Goal: Information Seeking & Learning: Compare options

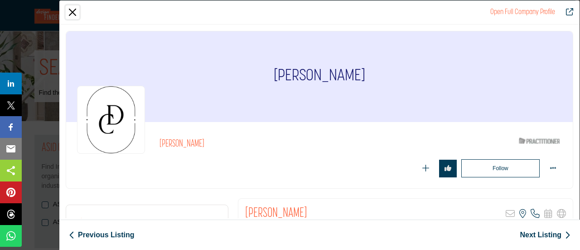
click at [77, 15] on button "Close" at bounding box center [73, 12] width 14 height 14
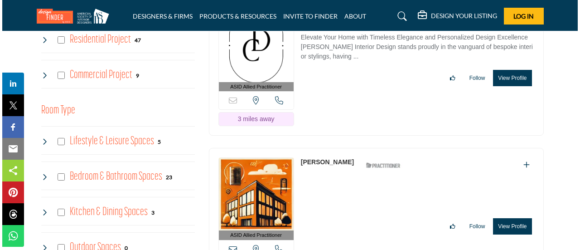
scroll to position [634, 0]
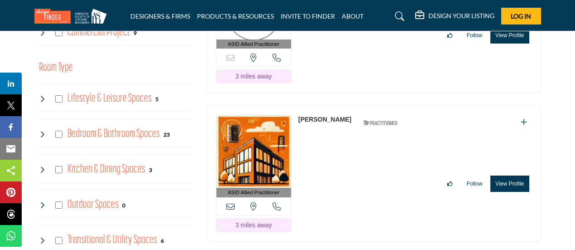
click at [506, 175] on button "View Profile" at bounding box center [510, 183] width 39 height 16
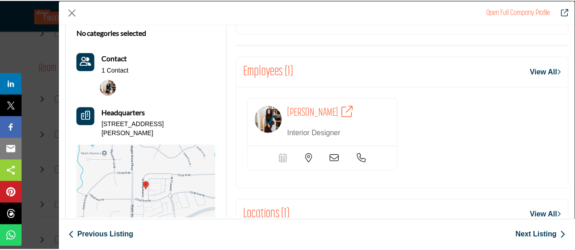
scroll to position [45, 0]
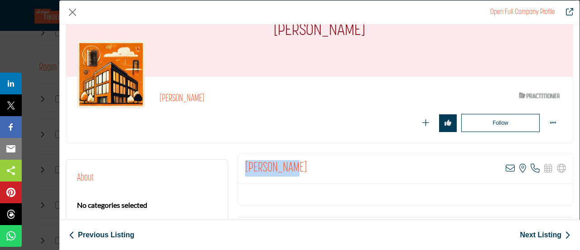
drag, startPoint x: 287, startPoint y: 164, endPoint x: 241, endPoint y: 166, distance: 45.8
click at [241, 166] on div "Julie Reese View email address of this listing View the location of this listin…" at bounding box center [405, 168] width 334 height 30
copy h2 "Julie Reese"
click at [73, 10] on button "Close" at bounding box center [73, 12] width 14 height 14
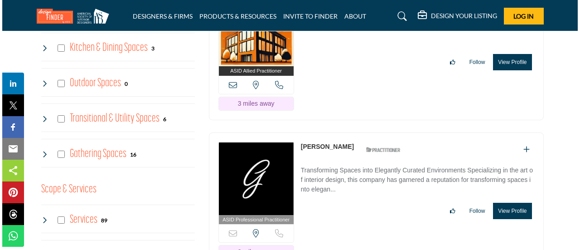
scroll to position [770, 0]
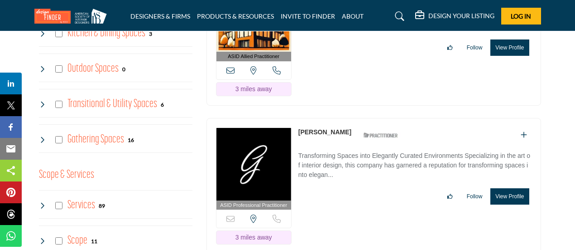
click at [502, 188] on button "View Profile" at bounding box center [510, 196] width 39 height 16
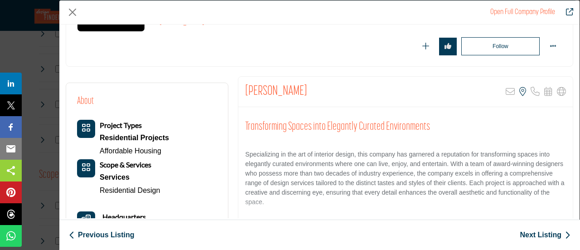
scroll to position [136, 0]
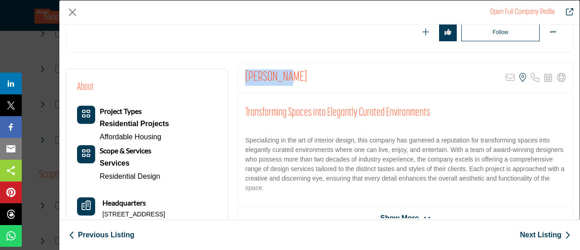
drag, startPoint x: 246, startPoint y: 72, endPoint x: 296, endPoint y: 73, distance: 50.8
click at [296, 73] on div "Jenny Reed Sorry, but this listing is on a subscription plan which does not all…" at bounding box center [405, 78] width 334 height 30
copy h2 "Jenny Reed"
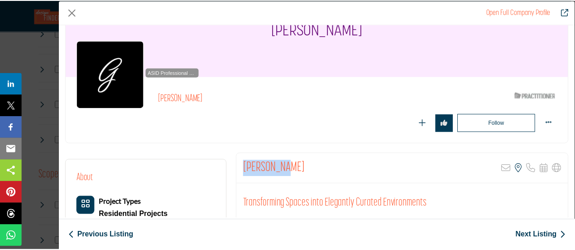
scroll to position [45, 0]
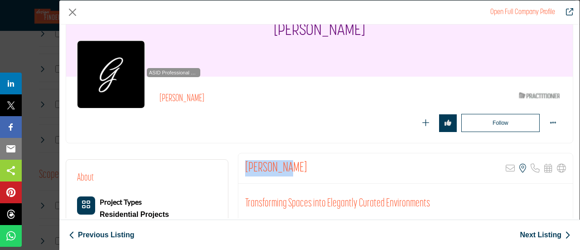
copy h2 "Jenny Reed"
click at [73, 15] on button "Close" at bounding box center [73, 12] width 14 height 14
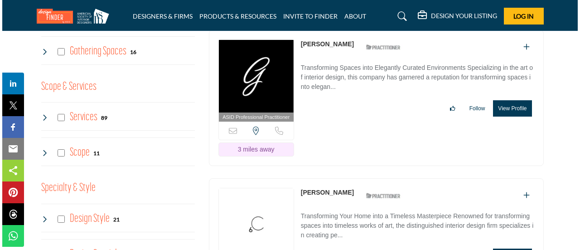
scroll to position [906, 0]
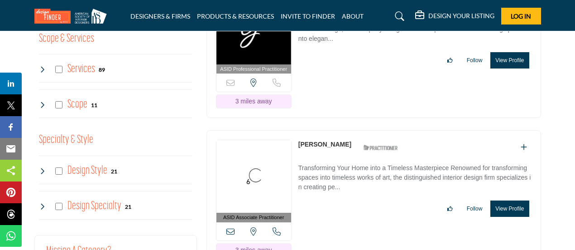
click at [504, 202] on button "View Profile" at bounding box center [510, 208] width 39 height 16
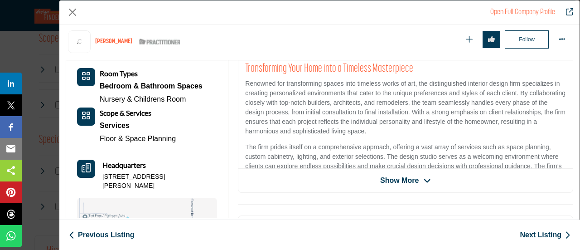
scroll to position [136, 0]
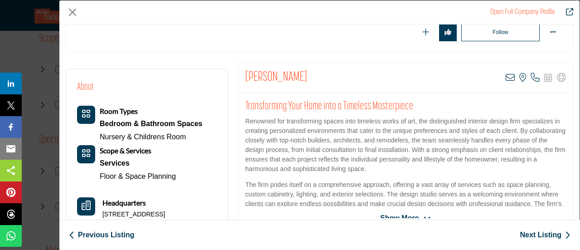
drag, startPoint x: 245, startPoint y: 78, endPoint x: 321, endPoint y: 80, distance: 75.7
click at [321, 80] on div "Lindsey Swanson View email address of this listing View the location of this li…" at bounding box center [405, 78] width 334 height 30
copy h2 "Lindsey Swanson"
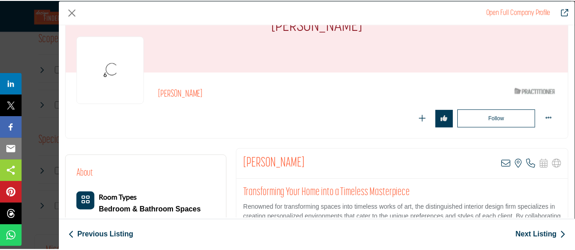
scroll to position [45, 0]
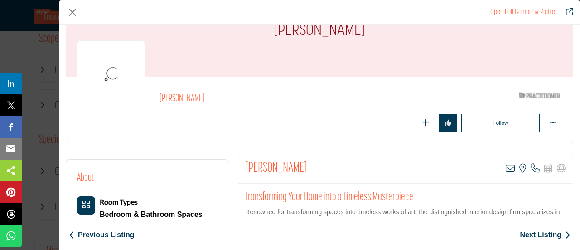
copy h2 "Lindsey Swanson"
click at [74, 14] on button "Close" at bounding box center [73, 12] width 14 height 14
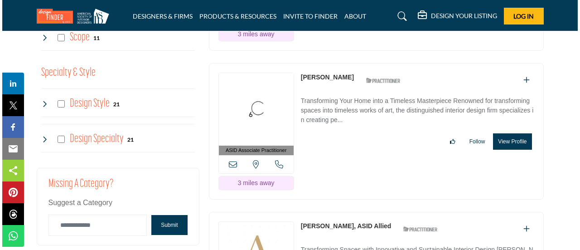
scroll to position [1042, 0]
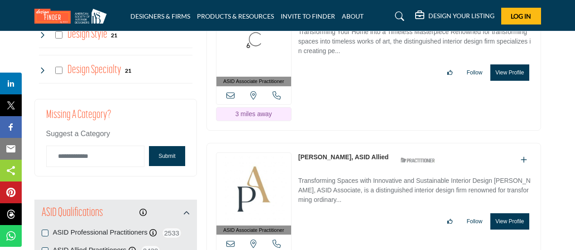
click at [508, 213] on button "View Profile" at bounding box center [510, 221] width 39 height 16
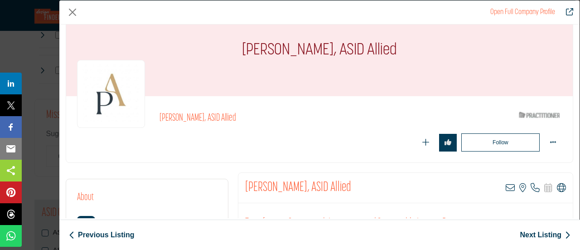
scroll to position [45, 0]
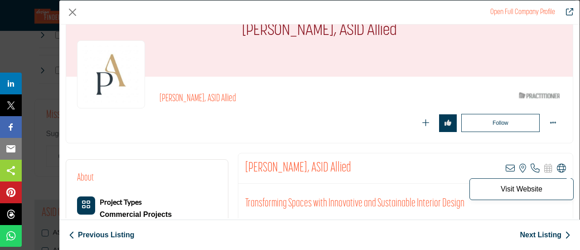
click at [557, 168] on icon "Company Data Modal" at bounding box center [561, 168] width 9 height 9
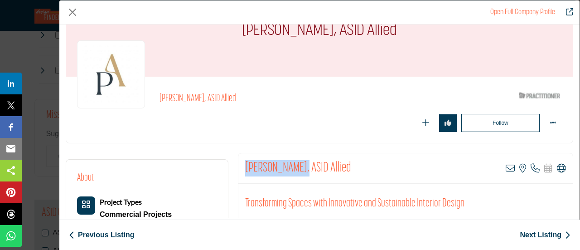
drag, startPoint x: 243, startPoint y: 166, endPoint x: 300, endPoint y: 166, distance: 57.5
click at [300, 166] on div "Stephany Eaton, ASID Allied View email address of this listing View the locatio…" at bounding box center [405, 168] width 334 height 30
copy h2 "Stephany Eaton"
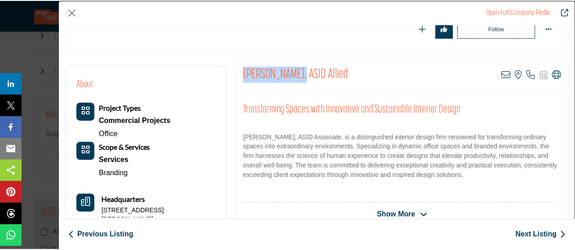
scroll to position [91, 0]
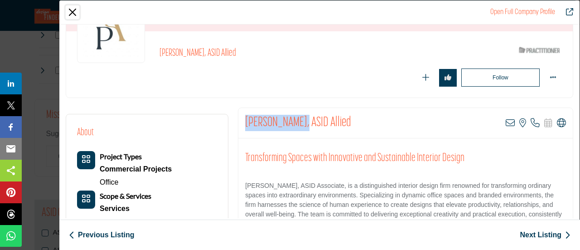
click at [72, 13] on button "Close" at bounding box center [73, 12] width 14 height 14
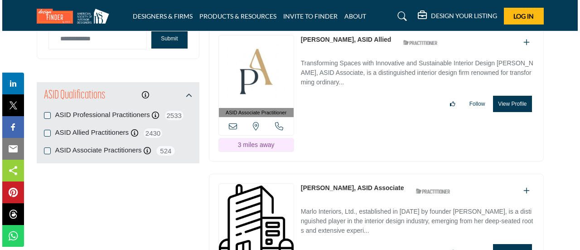
scroll to position [1178, 0]
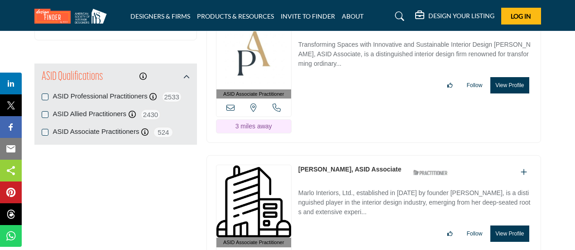
click at [513, 225] on button "View Profile" at bounding box center [510, 233] width 39 height 16
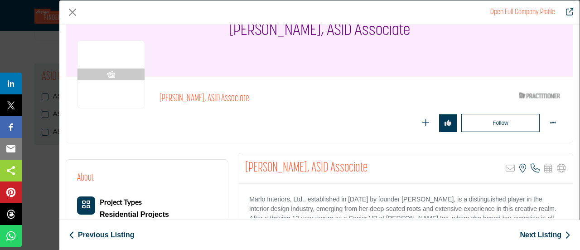
scroll to position [91, 0]
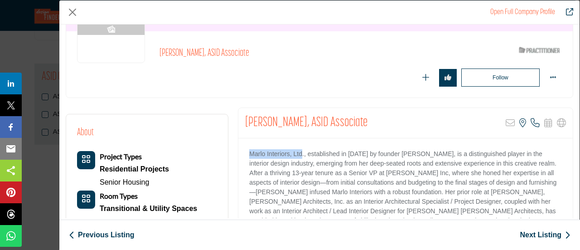
drag, startPoint x: 246, startPoint y: 152, endPoint x: 300, endPoint y: 154, distance: 53.5
click at [300, 154] on div "Marlo Interiors, Ltd., established in 2010 by founder Michelle, is a distinguis…" at bounding box center [405, 194] width 334 height 113
copy p "Marlo Interiors, Ltd"
drag, startPoint x: 10, startPoint y: 2, endPoint x: 524, endPoint y: -43, distance: 516.2
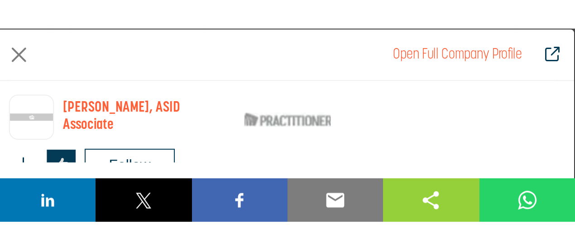
scroll to position [261, 0]
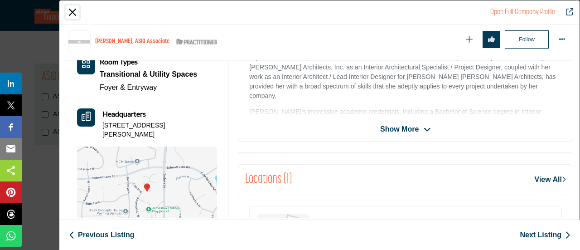
click at [75, 12] on button "Close" at bounding box center [73, 12] width 14 height 14
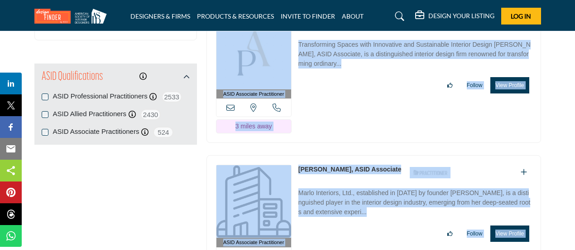
click at [336, 126] on div "ASID Associate Practitioner ASID Associate Practitioners have a degree in any m…" at bounding box center [374, 75] width 335 height 136
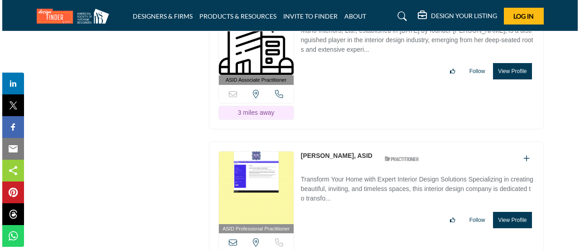
scroll to position [1359, 0]
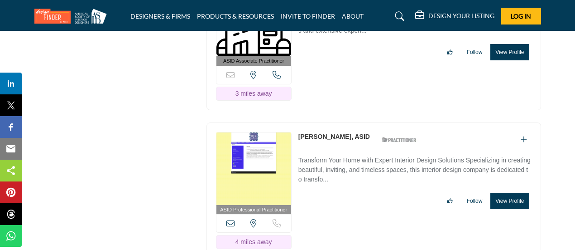
click at [509, 193] on button "View Profile" at bounding box center [510, 201] width 39 height 16
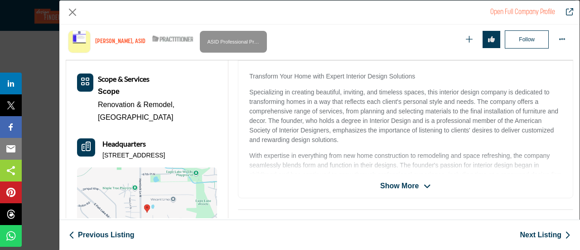
scroll to position [217, 0]
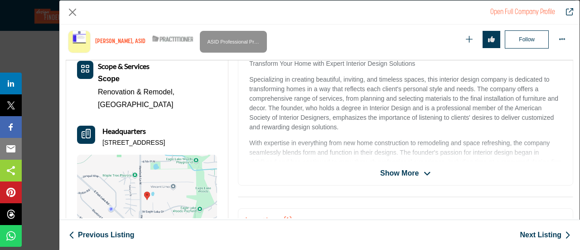
click at [386, 172] on span "Show More" at bounding box center [399, 173] width 39 height 11
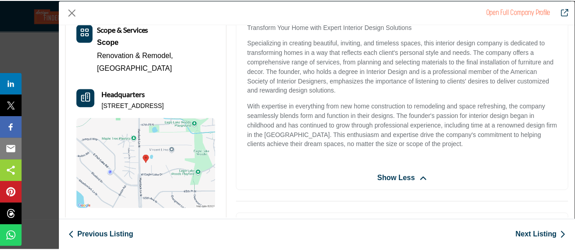
scroll to position [136, 0]
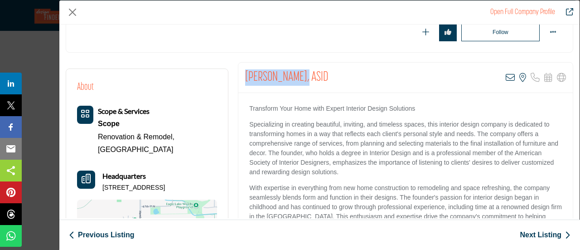
drag, startPoint x: 245, startPoint y: 73, endPoint x: 304, endPoint y: 73, distance: 58.9
click at [304, 73] on h2 "Rebecca Kohout, ASID" at bounding box center [286, 77] width 83 height 16
copy h2 "Rebecca Kohout"
click at [73, 10] on button "Close" at bounding box center [73, 12] width 14 height 14
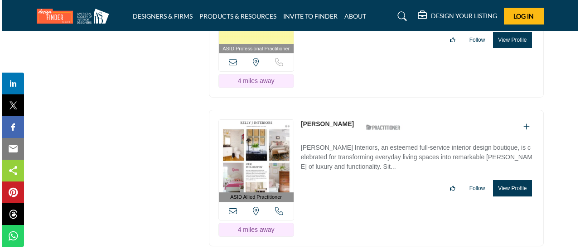
scroll to position [1540, 0]
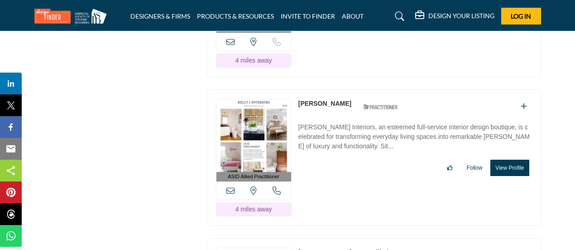
click at [503, 159] on button "View Profile" at bounding box center [510, 167] width 39 height 16
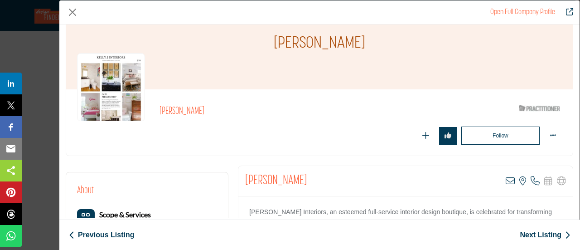
scroll to position [91, 0]
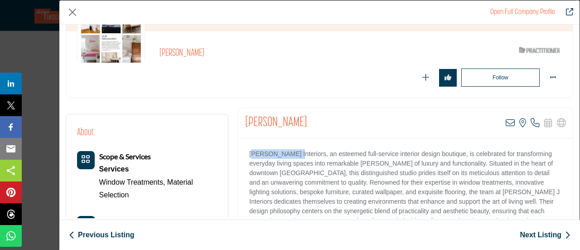
drag, startPoint x: 251, startPoint y: 155, endPoint x: 285, endPoint y: 154, distance: 33.5
click at [285, 154] on p "Kelly J Interiors, an esteemed full-service interior design boutique, is celebr…" at bounding box center [405, 192] width 313 height 86
drag, startPoint x: 248, startPoint y: 151, endPoint x: 290, endPoint y: 151, distance: 42.1
click at [290, 151] on p "Kelly J Interiors, an esteemed full-service interior design boutique, is celebr…" at bounding box center [405, 192] width 313 height 86
copy p "Kelly J Interiors"
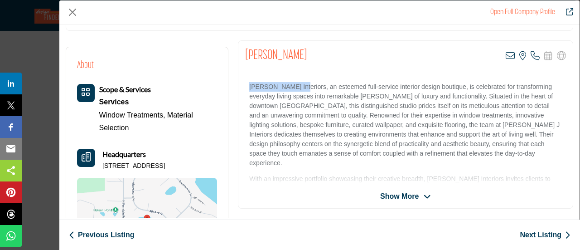
scroll to position [217, 0]
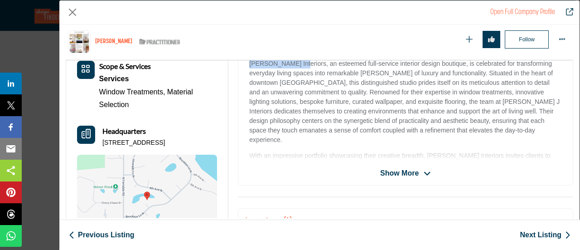
drag, startPoint x: 200, startPoint y: 139, endPoint x: 101, endPoint y: 142, distance: 99.7
click at [101, 142] on div "Headquarters 410 Zircon Ln N, 55447-3349, USA" at bounding box center [147, 137] width 140 height 22
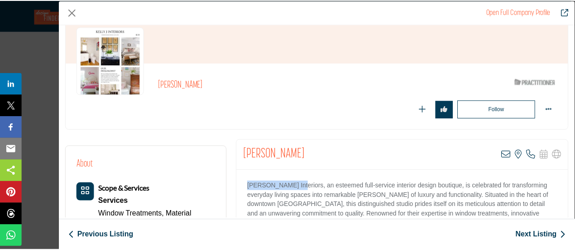
scroll to position [45, 0]
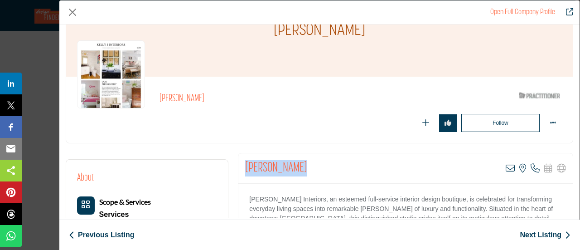
drag, startPoint x: 241, startPoint y: 164, endPoint x: 312, endPoint y: 163, distance: 70.2
click at [312, 163] on div "Kelly Johnson View email address of this listing View the location of this list…" at bounding box center [405, 168] width 334 height 30
click at [72, 9] on button "Close" at bounding box center [73, 12] width 14 height 14
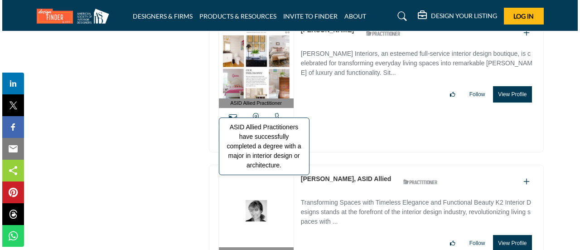
scroll to position [1631, 0]
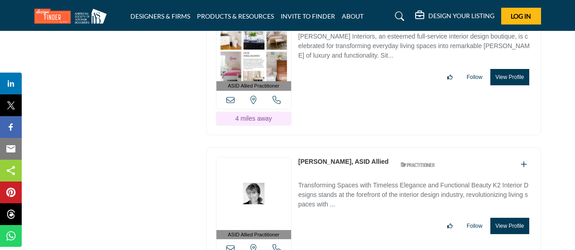
click at [505, 217] on button "View Profile" at bounding box center [510, 225] width 39 height 16
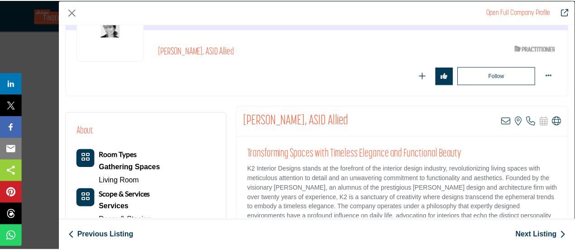
scroll to position [91, 0]
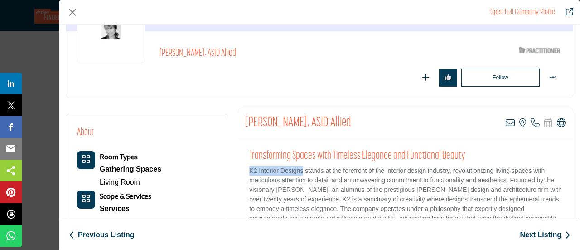
drag, startPoint x: 243, startPoint y: 168, endPoint x: 301, endPoint y: 170, distance: 58.0
click at [301, 170] on div "Transforming Spaces with Timeless Elegance and Functional Beauty K2 Interior De…" at bounding box center [405, 194] width 334 height 113
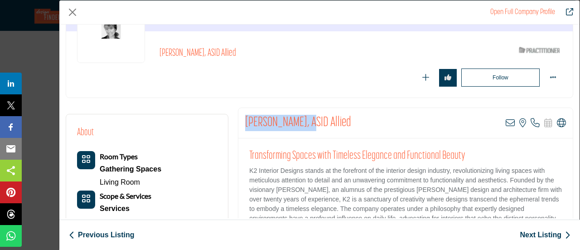
drag, startPoint x: 245, startPoint y: 121, endPoint x: 300, endPoint y: 118, distance: 55.8
click at [300, 118] on h2 "Kristen Koroloff, ASID Allied" at bounding box center [298, 123] width 106 height 16
click at [72, 13] on button "Close" at bounding box center [73, 12] width 14 height 14
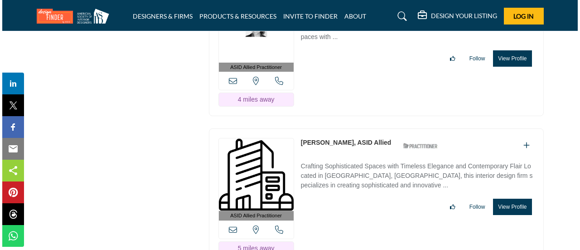
scroll to position [1812, 0]
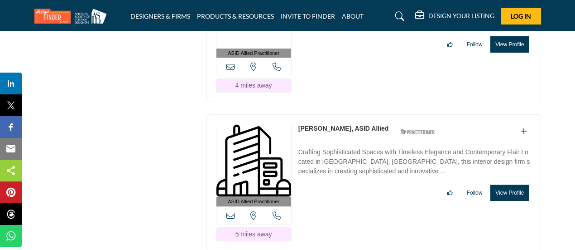
click at [511, 184] on button "View Profile" at bounding box center [510, 192] width 39 height 16
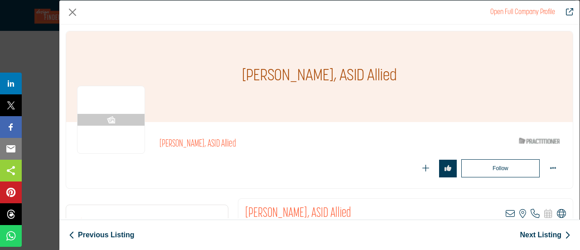
scroll to position [45, 0]
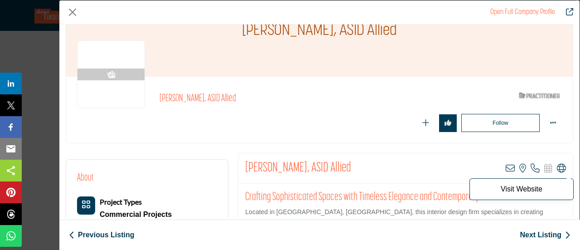
click at [559, 169] on icon "Company Data Modal" at bounding box center [561, 168] width 9 height 9
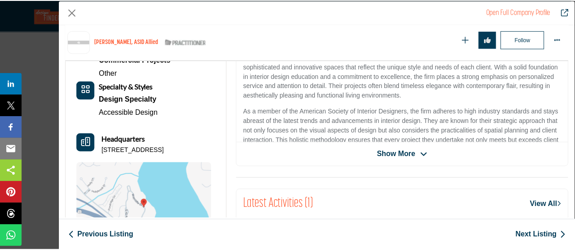
scroll to position [217, 0]
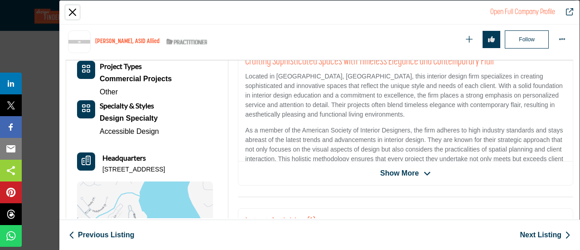
click at [68, 6] on button "Close" at bounding box center [73, 12] width 14 height 14
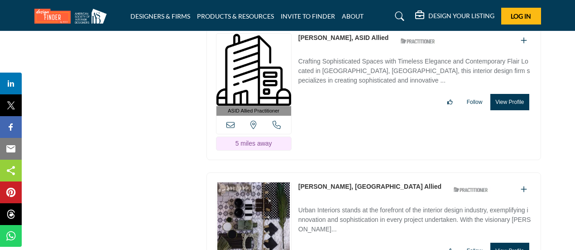
scroll to position [1948, 0]
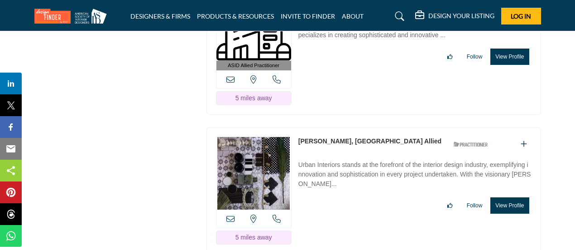
click at [506, 197] on button "View Profile" at bounding box center [510, 205] width 39 height 16
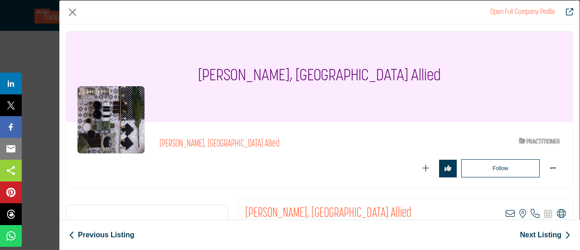
click at [558, 212] on icon "Company Data Modal" at bounding box center [561, 213] width 9 height 9
drag, startPoint x: 243, startPoint y: 207, endPoint x: 303, endPoint y: 208, distance: 59.4
click at [303, 208] on h2 "Laurie Westberg, ASID Allied" at bounding box center [328, 213] width 166 height 16
click at [71, 14] on button "Close" at bounding box center [73, 12] width 14 height 14
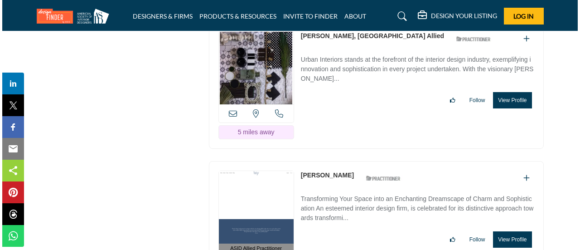
scroll to position [2084, 0]
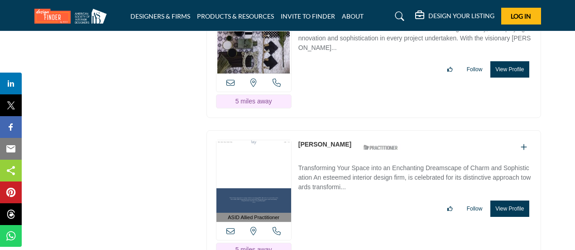
click at [515, 200] on button "View Profile" at bounding box center [510, 208] width 39 height 16
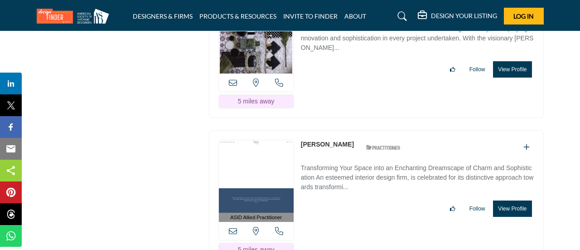
click at [0, 0] on div at bounding box center [0, 0] width 0 height 0
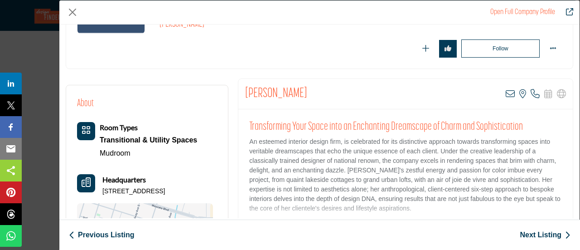
scroll to position [91, 0]
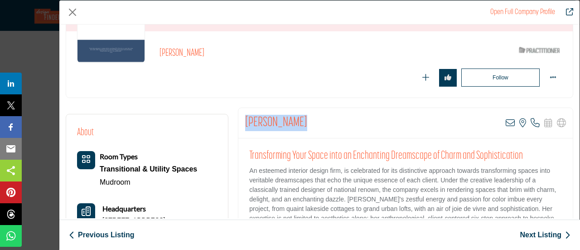
drag, startPoint x: 241, startPoint y: 119, endPoint x: 296, endPoint y: 121, distance: 54.9
click at [296, 121] on div "Lucy Penfield View email address of this listing View the location of this list…" at bounding box center [405, 123] width 334 height 30
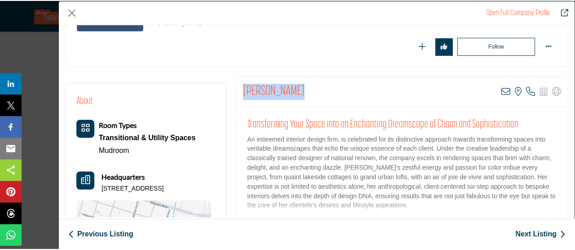
scroll to position [136, 0]
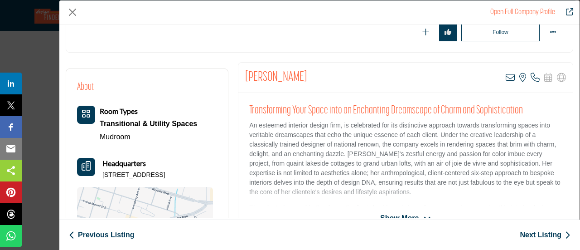
click at [252, 50] on div "Lucy Penfield ASID Qualified Practitioner who validates work and experience to …" at bounding box center [319, 19] width 507 height 66
drag, startPoint x: 244, startPoint y: 71, endPoint x: 288, endPoint y: 74, distance: 44.5
click at [288, 74] on h2 "Lucy Penfield" at bounding box center [276, 77] width 62 height 16
click at [75, 12] on button "Close" at bounding box center [73, 12] width 14 height 14
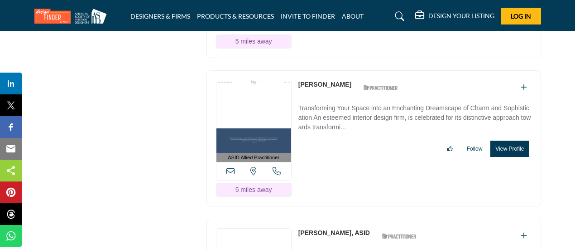
scroll to position [2220, 0]
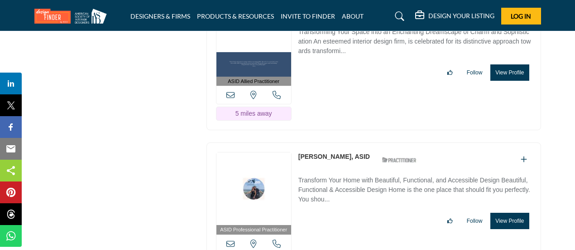
click at [511, 212] on button "View Profile" at bounding box center [510, 220] width 39 height 16
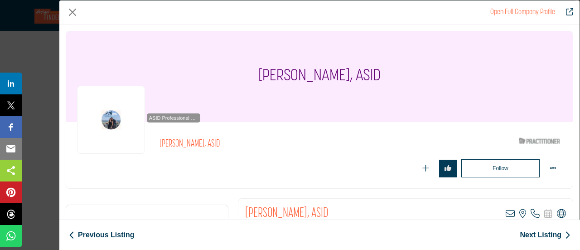
click at [557, 213] on icon "Company Data Modal" at bounding box center [561, 213] width 9 height 9
drag, startPoint x: 236, startPoint y: 74, endPoint x: 368, endPoint y: 72, distance: 132.8
click at [368, 72] on h1 "Catherine Deutschlander, ASID" at bounding box center [319, 76] width 122 height 91
click at [72, 11] on button "Close" at bounding box center [73, 12] width 14 height 14
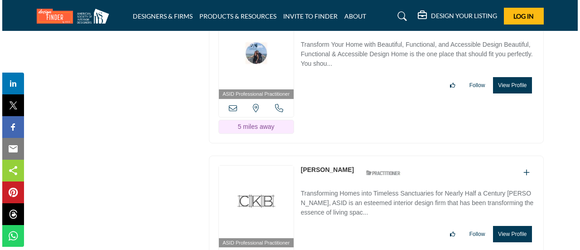
scroll to position [2356, 0]
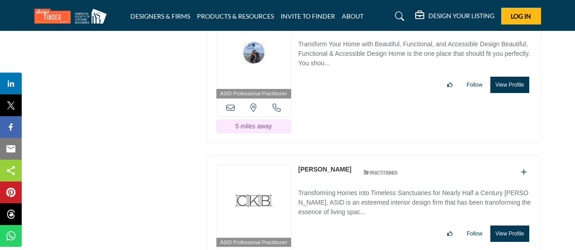
click at [506, 225] on button "View Profile" at bounding box center [510, 233] width 39 height 16
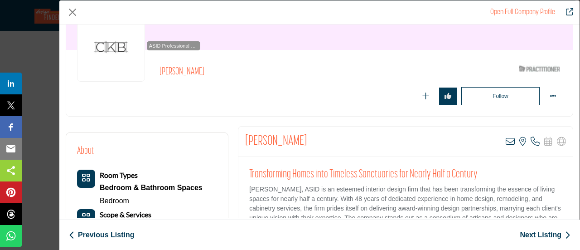
scroll to position [91, 0]
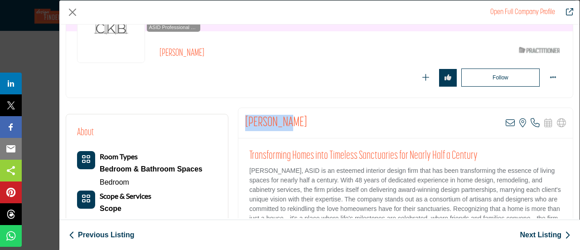
drag, startPoint x: 242, startPoint y: 121, endPoint x: 291, endPoint y: 118, distance: 49.5
click at [291, 118] on div "Mary Maney View email address of this listing View the location of this listing…" at bounding box center [405, 123] width 334 height 30
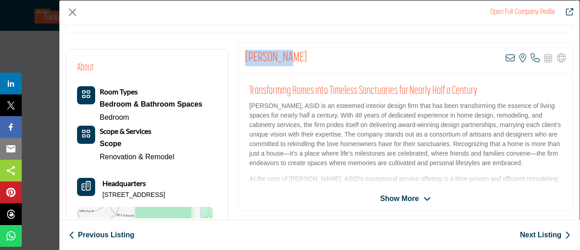
scroll to position [217, 0]
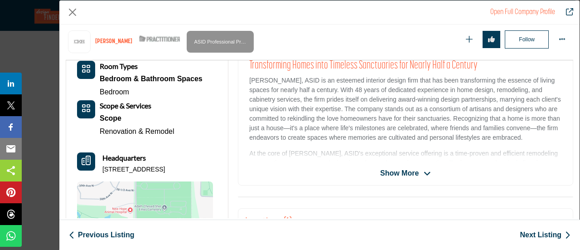
click at [405, 170] on span "Show More" at bounding box center [399, 173] width 39 height 11
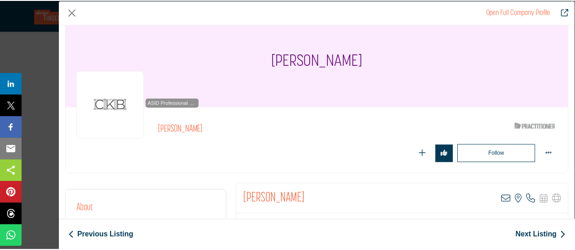
scroll to position [10, 0]
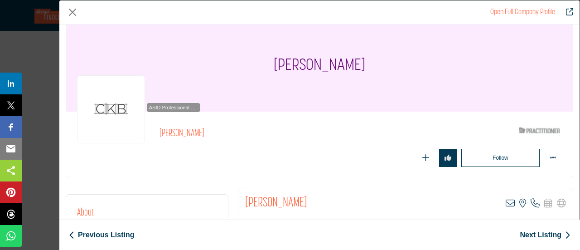
click at [289, 67] on h1 "Mary Maney" at bounding box center [320, 66] width 92 height 91
drag, startPoint x: 245, startPoint y: 199, endPoint x: 304, endPoint y: 202, distance: 59.4
click at [304, 202] on div "Mary Maney View email address of this listing View the location of this listing…" at bounding box center [405, 203] width 334 height 30
click at [75, 12] on button "Close" at bounding box center [73, 12] width 14 height 14
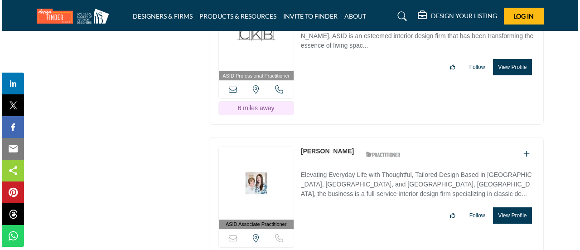
scroll to position [2537, 0]
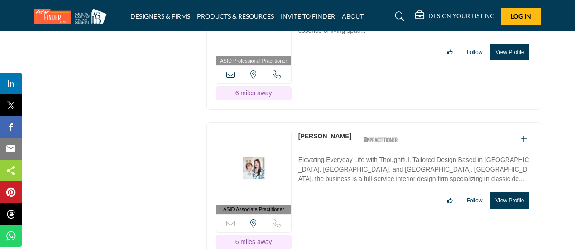
click at [518, 192] on button "View Profile" at bounding box center [510, 200] width 39 height 16
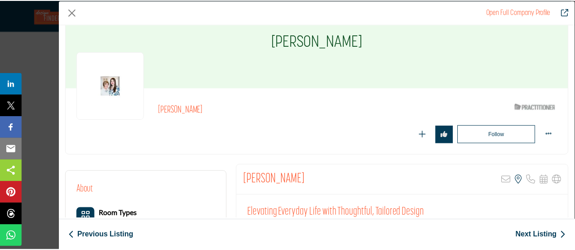
scroll to position [136, 0]
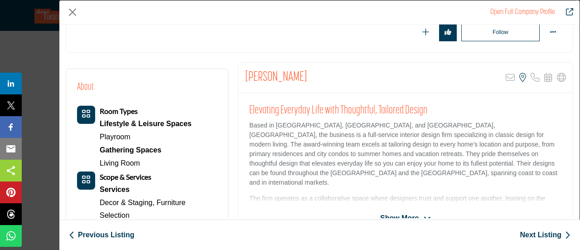
click at [246, 74] on h2 "Martha O'Hara" at bounding box center [276, 77] width 62 height 16
drag, startPoint x: 244, startPoint y: 74, endPoint x: 314, endPoint y: 76, distance: 69.8
click at [314, 76] on div "Martha O'Hara Sorry, but this listing is on a subscription plan which does not …" at bounding box center [405, 78] width 334 height 30
click at [68, 11] on button "Close" at bounding box center [73, 12] width 14 height 14
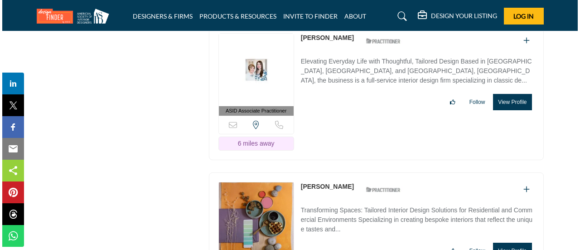
scroll to position [2673, 0]
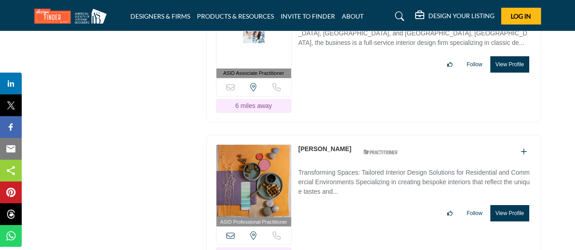
click at [517, 205] on button "View Profile" at bounding box center [510, 213] width 39 height 16
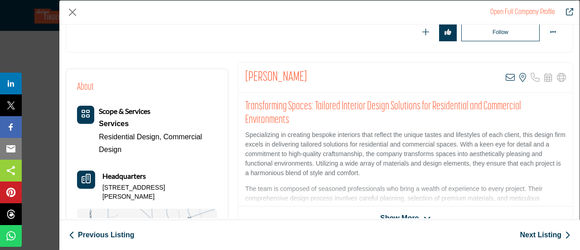
scroll to position [91, 0]
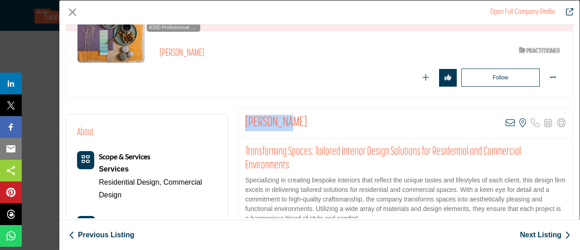
drag, startPoint x: 244, startPoint y: 120, endPoint x: 287, endPoint y: 120, distance: 43.0
click at [287, 120] on div "Judy Platt View email address of this listing View the location of this listing" at bounding box center [405, 123] width 334 height 30
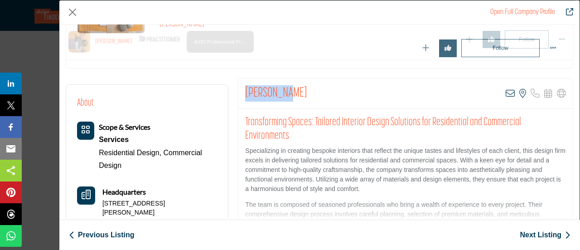
scroll to position [217, 0]
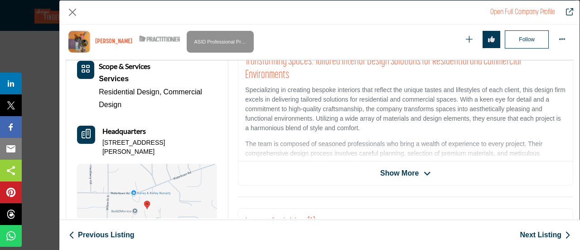
click at [400, 173] on span "Show More" at bounding box center [399, 173] width 39 height 11
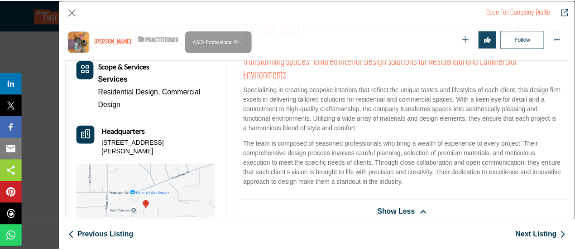
scroll to position [263, 0]
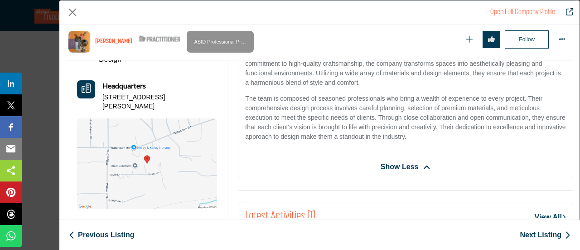
drag, startPoint x: 99, startPoint y: 95, endPoint x: 205, endPoint y: 97, distance: 105.6
click at [205, 97] on div "Headquarters 2280 Devin Ln, 55356-9475, USA" at bounding box center [147, 95] width 140 height 30
click at [72, 12] on button "Close" at bounding box center [73, 12] width 14 height 14
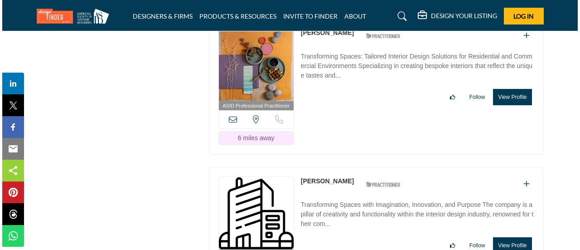
scroll to position [2809, 0]
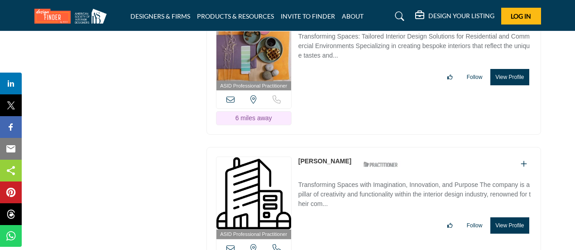
click at [507, 217] on button "View Profile" at bounding box center [510, 225] width 39 height 16
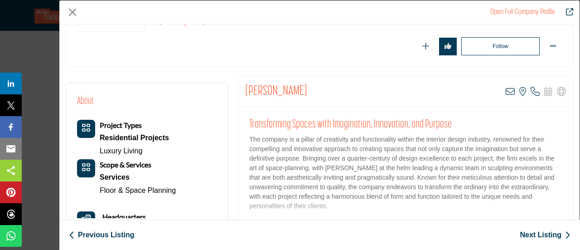
scroll to position [136, 0]
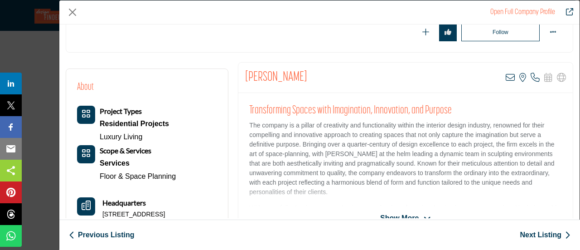
click at [411, 213] on span "Show More" at bounding box center [399, 217] width 39 height 11
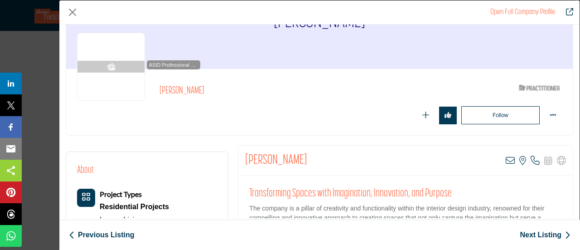
scroll to position [0, 0]
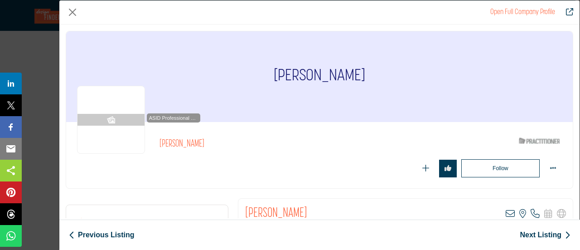
drag, startPoint x: 264, startPoint y: 72, endPoint x: 381, endPoint y: 74, distance: 117.8
click at [381, 74] on div "Sandra Greenway" at bounding box center [319, 76] width 507 height 91
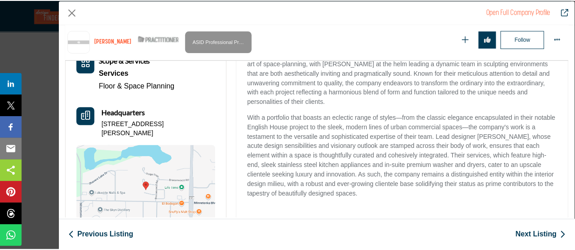
scroll to position [136, 0]
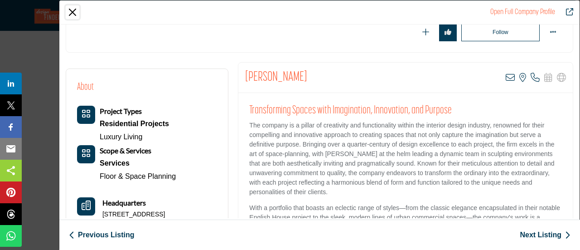
click at [69, 10] on button "Close" at bounding box center [73, 12] width 14 height 14
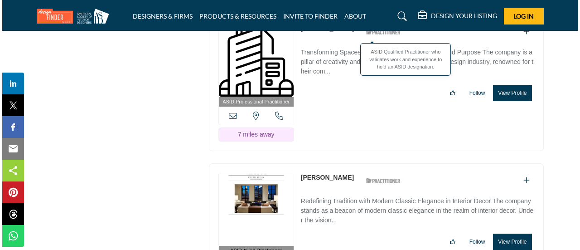
scroll to position [2945, 0]
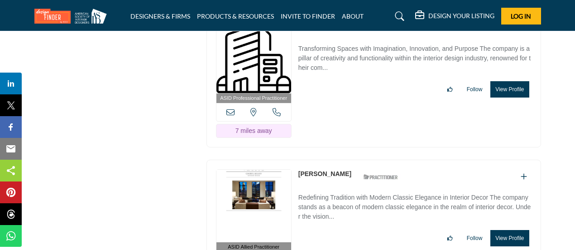
click at [510, 230] on button "View Profile" at bounding box center [510, 238] width 39 height 16
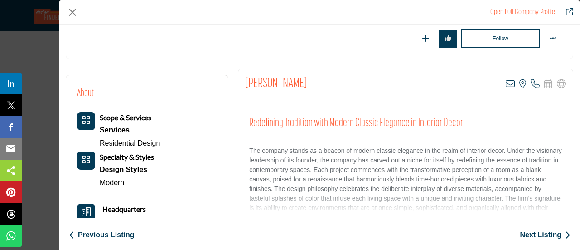
scroll to position [136, 0]
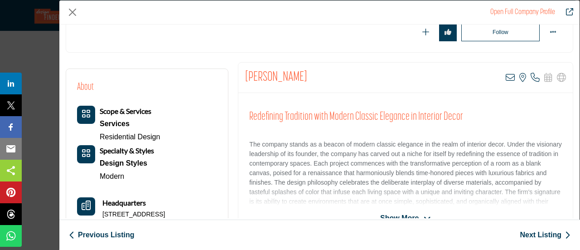
click at [411, 215] on span "Show More" at bounding box center [399, 217] width 39 height 11
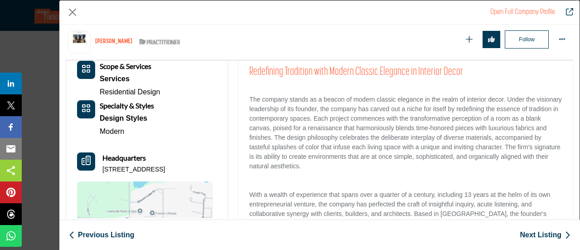
scroll to position [91, 0]
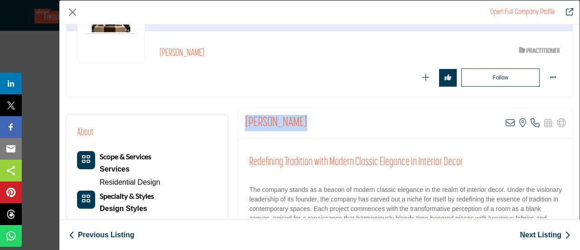
drag, startPoint x: 244, startPoint y: 118, endPoint x: 302, endPoint y: 124, distance: 58.2
click at [302, 124] on div "Cheryl Kelsey View email address of this listing View the location of this list…" at bounding box center [405, 123] width 334 height 30
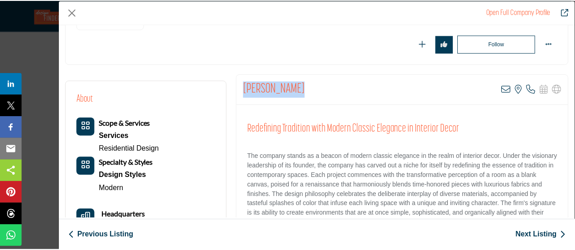
scroll to position [217, 0]
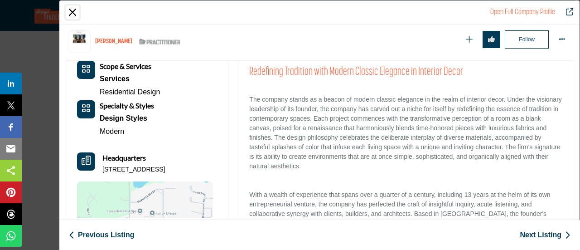
click at [73, 11] on button "Close" at bounding box center [73, 12] width 14 height 14
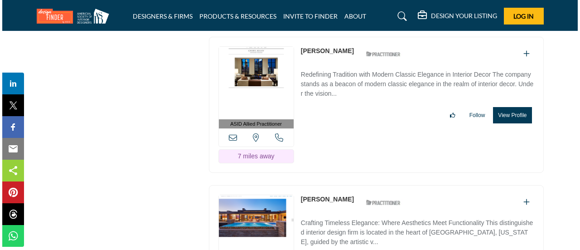
scroll to position [3081, 0]
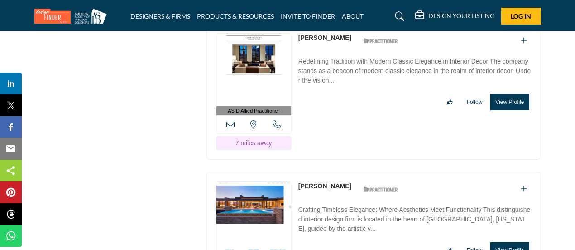
click at [512, 242] on button "View Profile" at bounding box center [510, 250] width 39 height 16
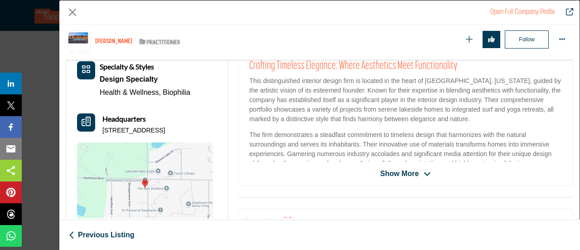
scroll to position [217, 0]
click at [391, 171] on span "Show More" at bounding box center [399, 173] width 39 height 11
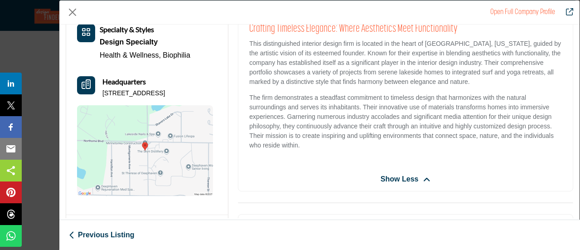
scroll to position [91, 0]
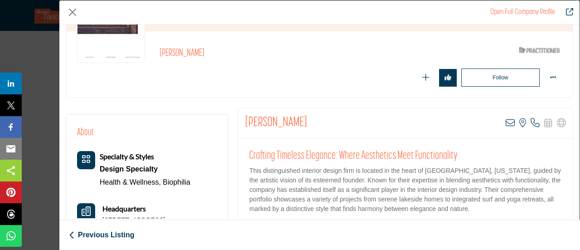
drag, startPoint x: 245, startPoint y: 117, endPoint x: 302, endPoint y: 117, distance: 56.6
click at [302, 117] on h2 "Charles Stinson" at bounding box center [276, 123] width 62 height 16
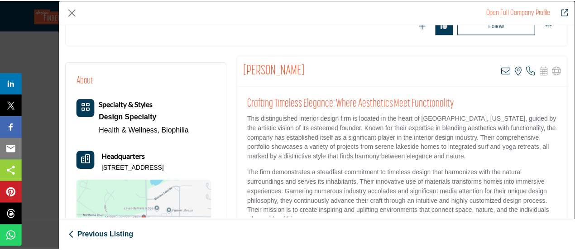
scroll to position [0, 0]
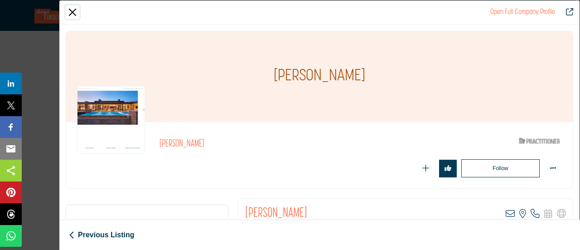
click at [68, 14] on button "Close" at bounding box center [73, 12] width 14 height 14
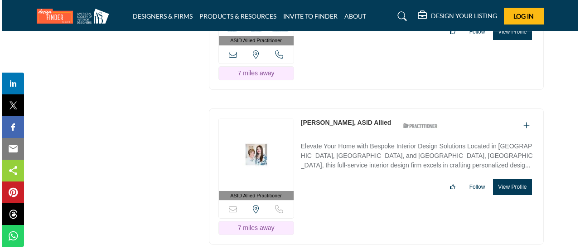
scroll to position [3307, 0]
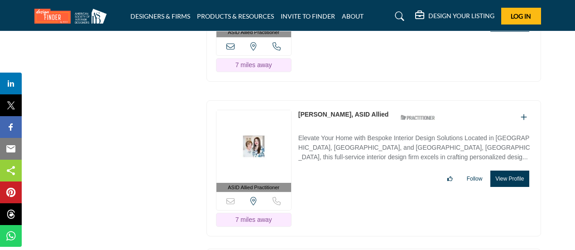
click at [510, 170] on button "View Profile" at bounding box center [510, 178] width 39 height 16
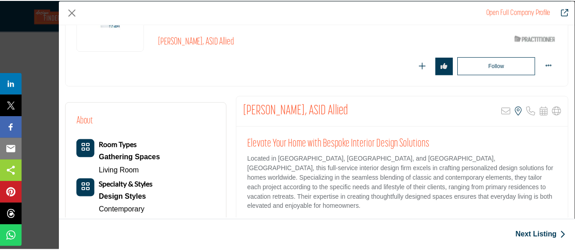
scroll to position [91, 0]
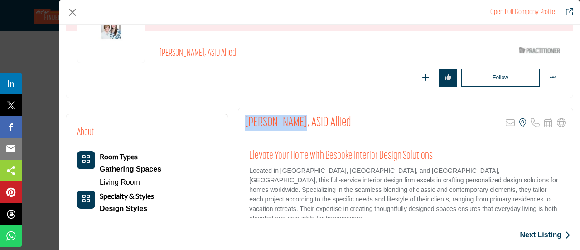
drag, startPoint x: 249, startPoint y: 120, endPoint x: 292, endPoint y: 119, distance: 43.0
click at [292, 119] on div "Taylor Allsup, ASID Allied Sorry, but this listing is on a subscription plan wh…" at bounding box center [405, 123] width 334 height 30
click at [72, 13] on button "Close" at bounding box center [73, 12] width 14 height 14
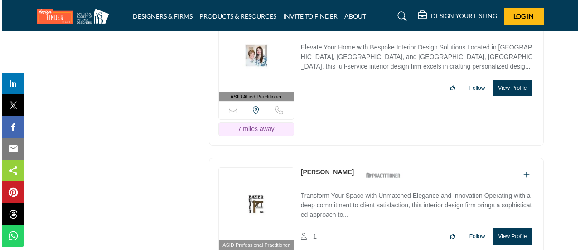
scroll to position [3443, 0]
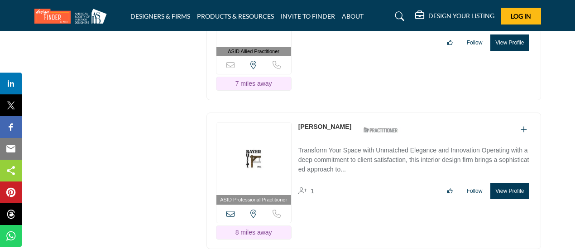
click at [511, 183] on button "View Profile" at bounding box center [510, 191] width 39 height 16
